Goal: Transaction & Acquisition: Purchase product/service

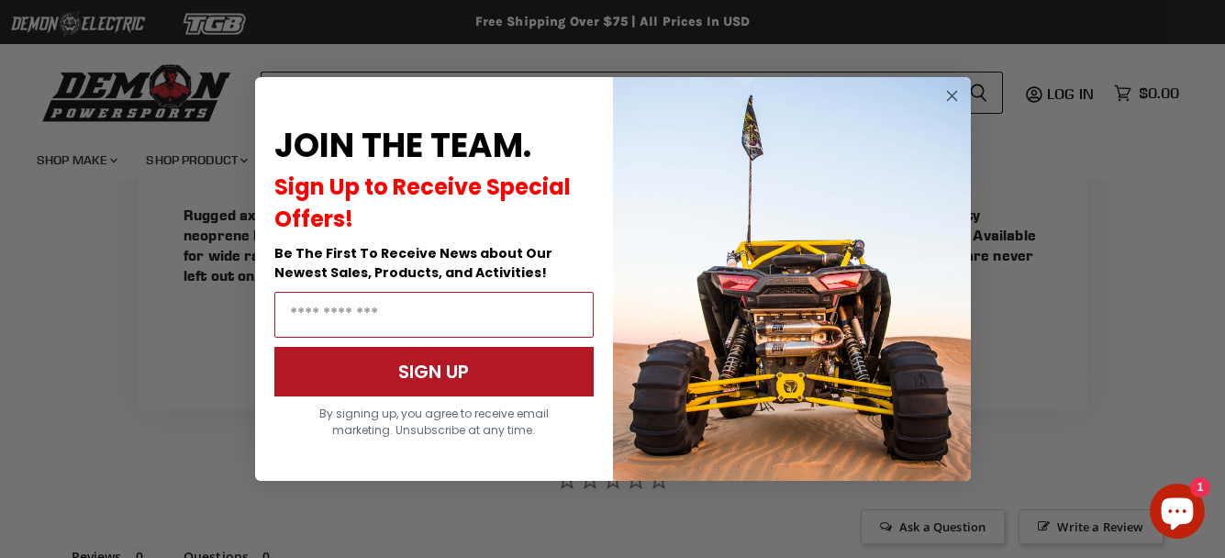
scroll to position [1116, 0]
